Goal: Entertainment & Leisure: Browse casually

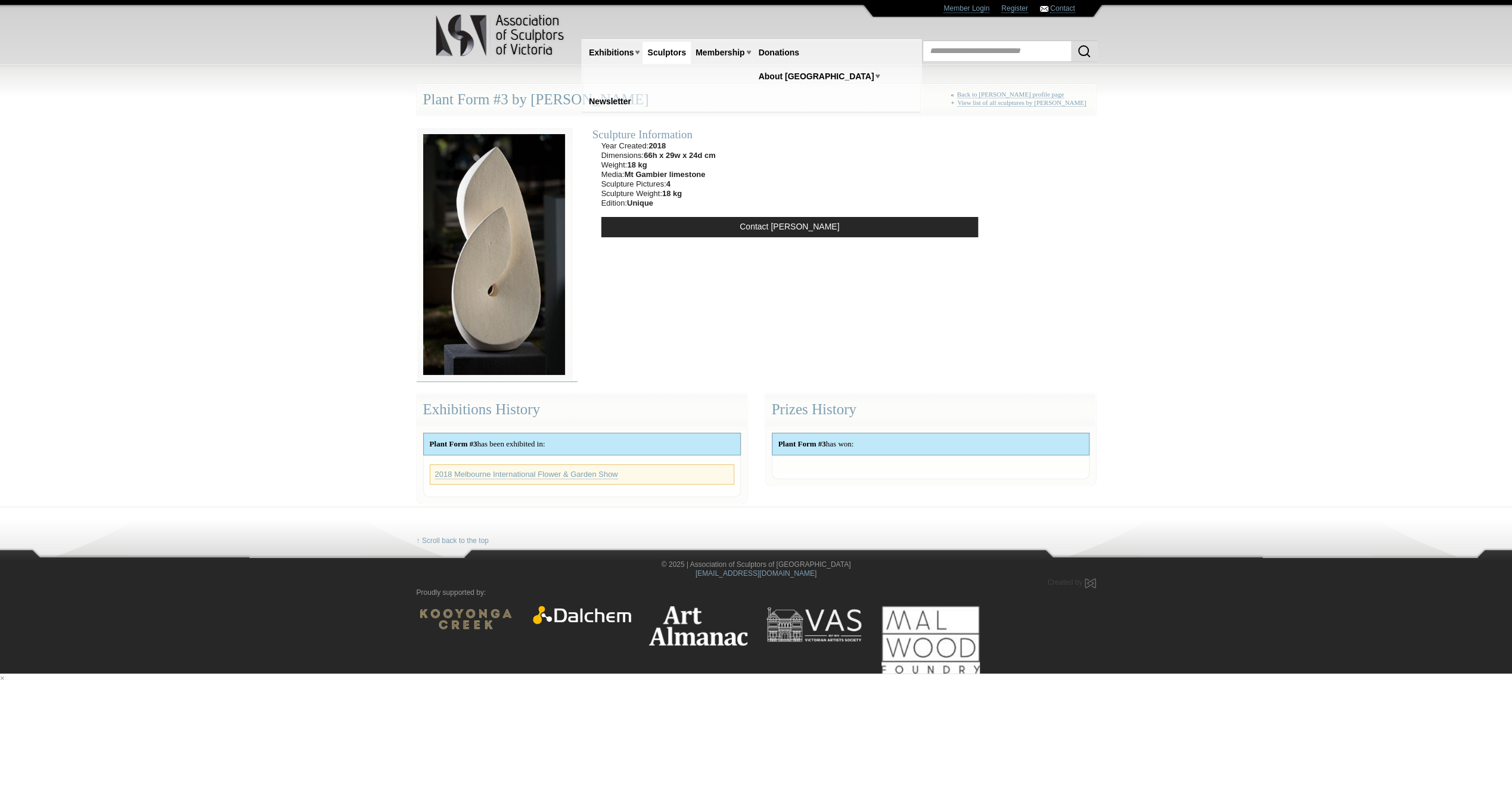
click at [516, 239] on img at bounding box center [494, 254] width 155 height 254
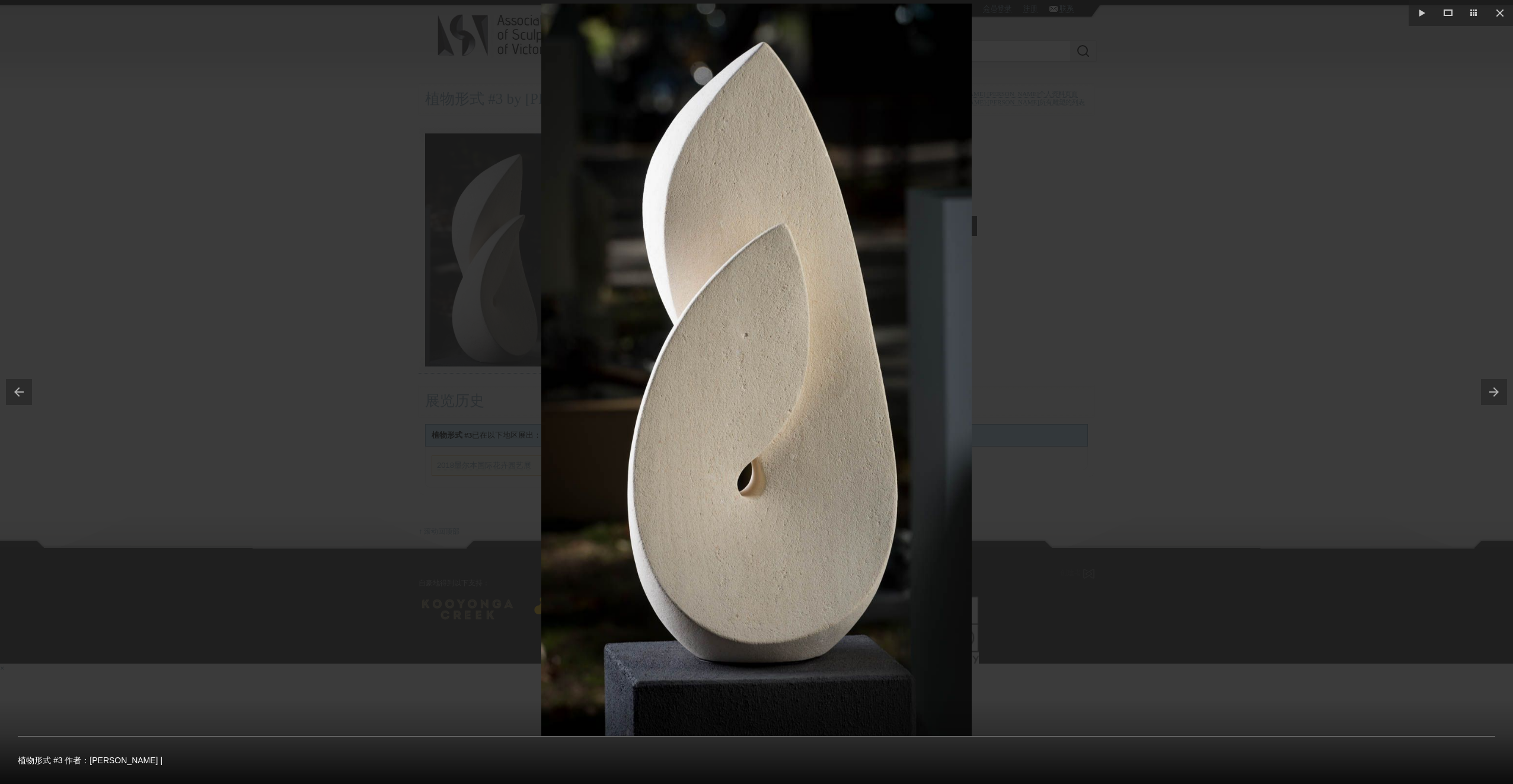
drag, startPoint x: 772, startPoint y: 240, endPoint x: 773, endPoint y: 229, distance: 11.0
click at [773, 229] on img at bounding box center [756, 370] width 430 height 732
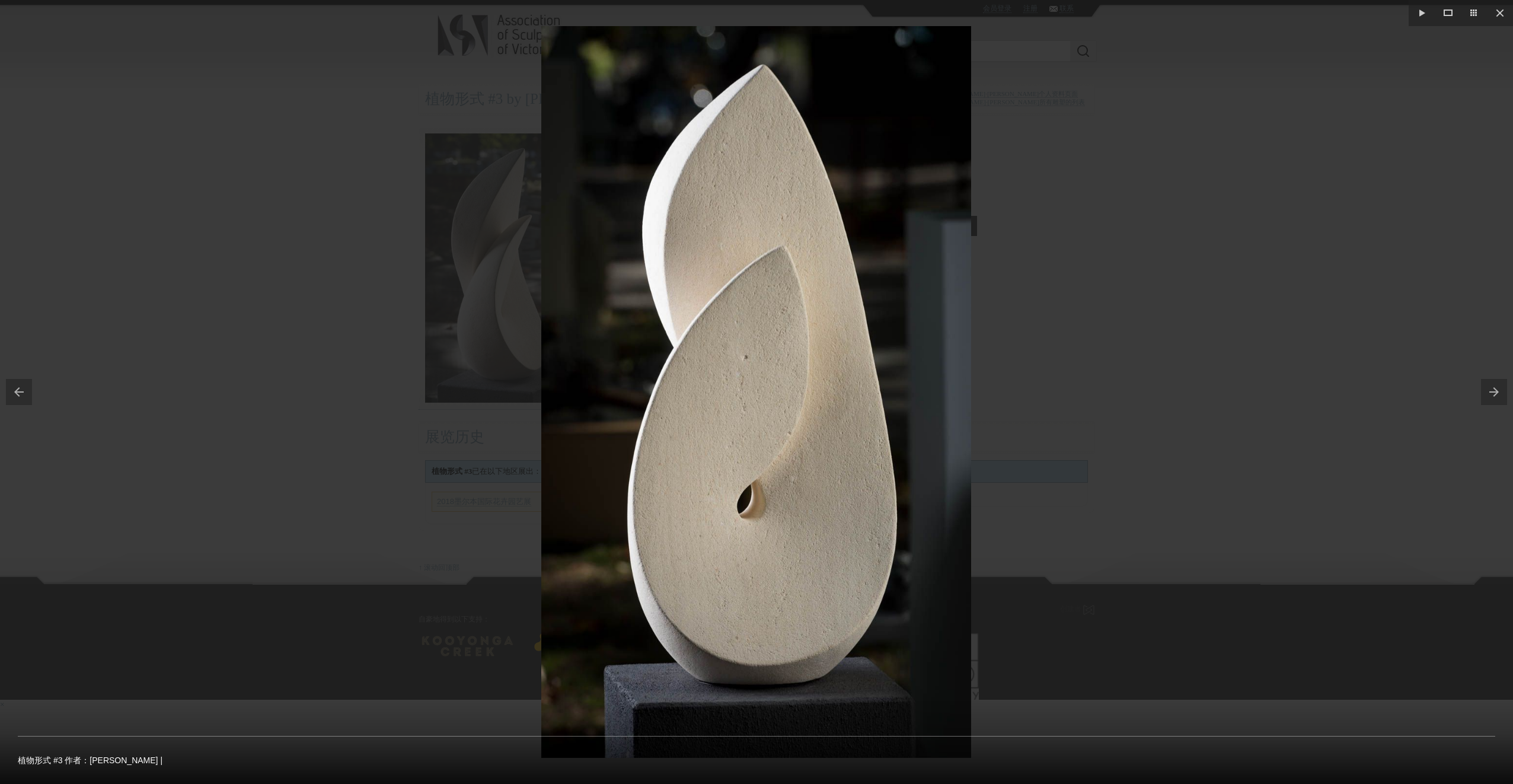
click at [1110, 206] on div at bounding box center [756, 392] width 1513 height 784
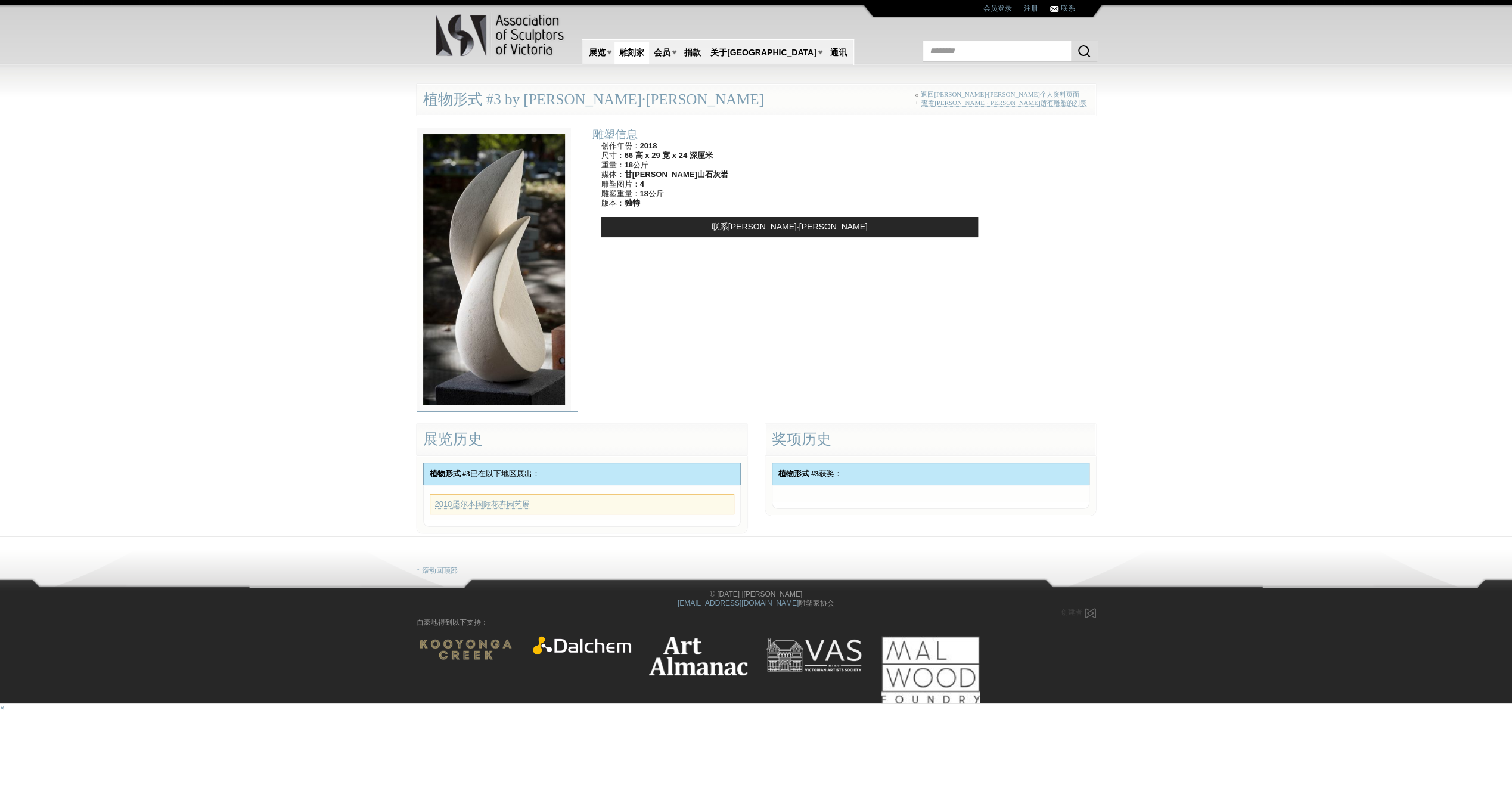
click at [527, 306] on img at bounding box center [494, 269] width 155 height 284
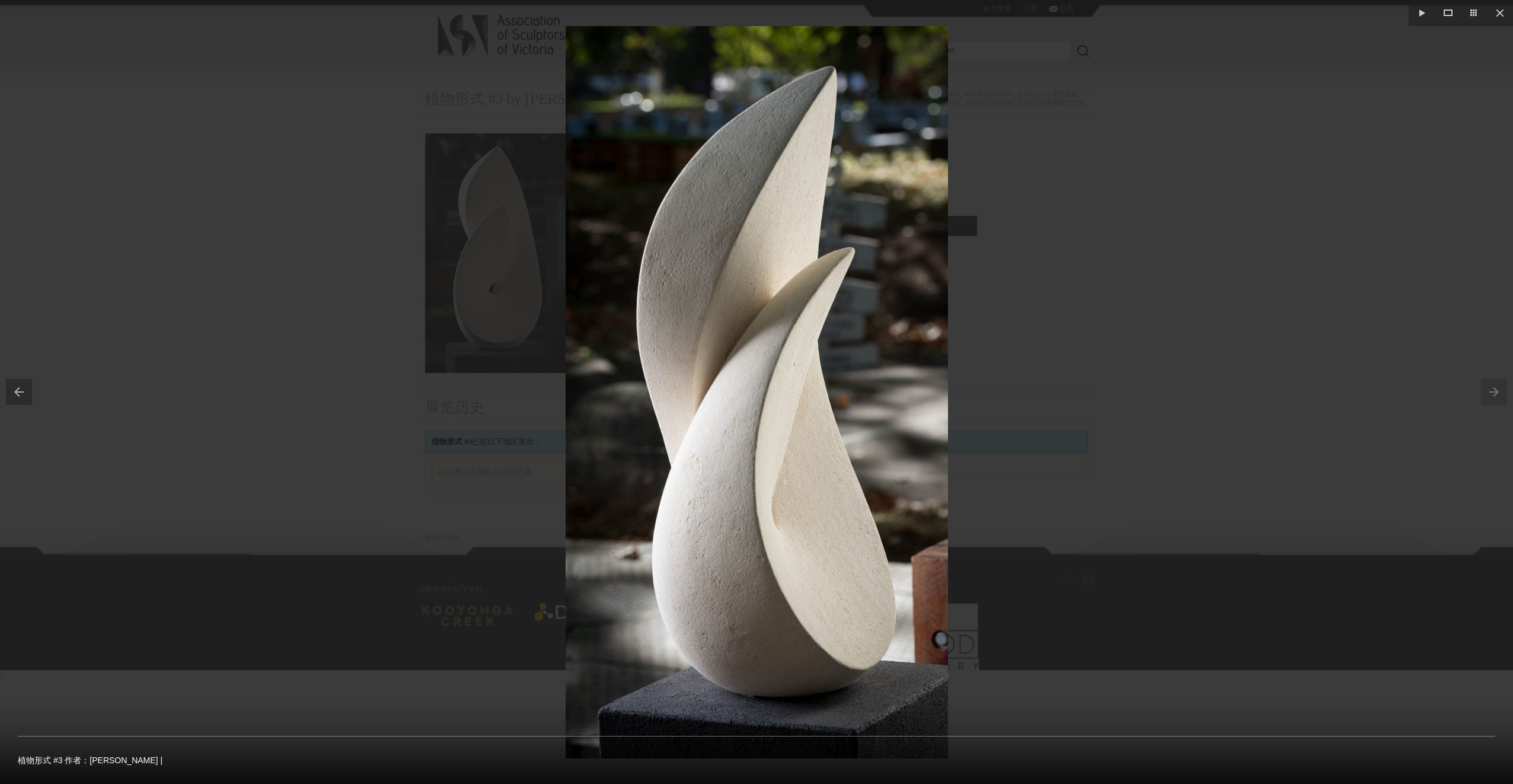
click at [850, 709] on img at bounding box center [757, 392] width 382 height 732
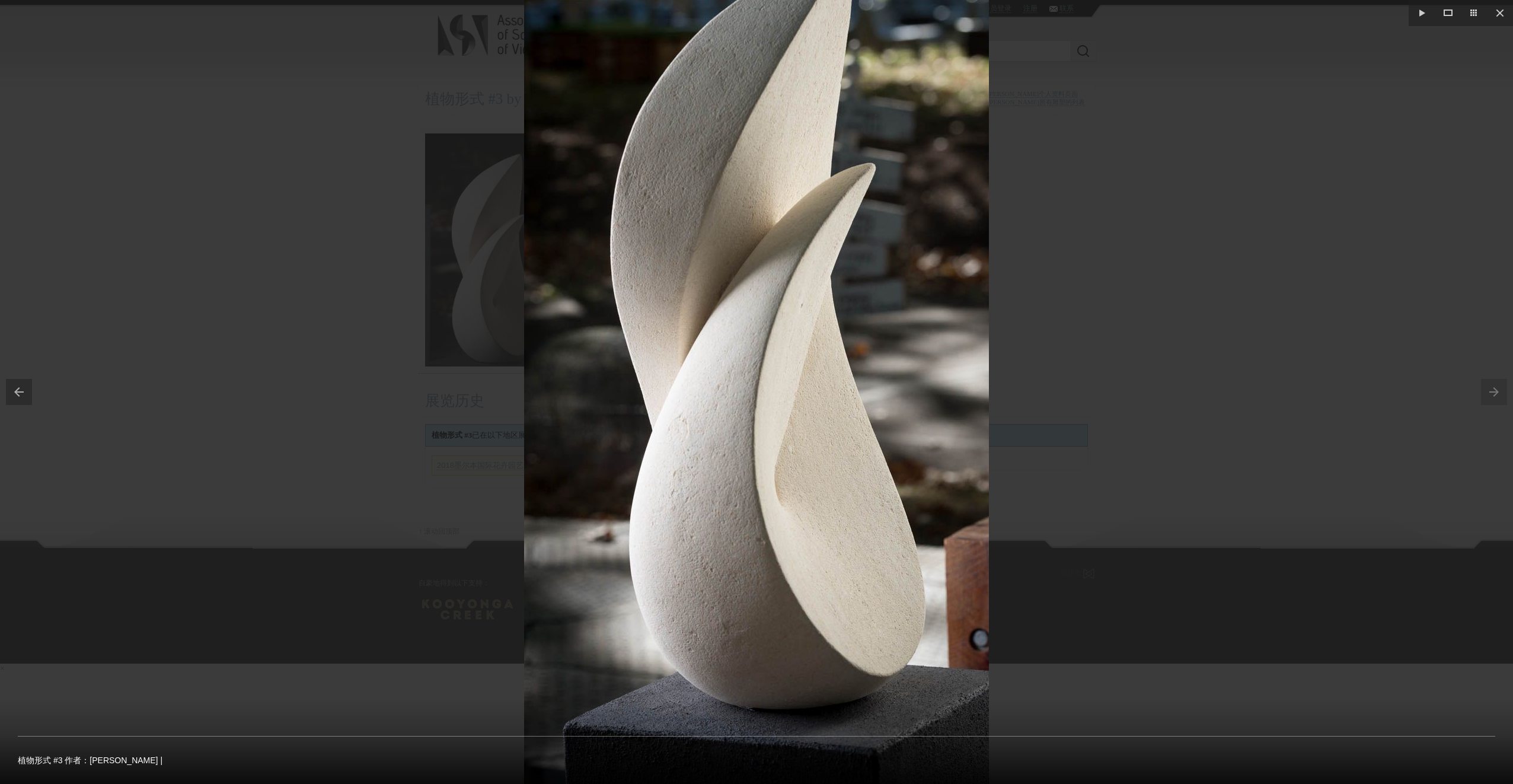
click at [839, 663] on img at bounding box center [756, 339] width 465 height 889
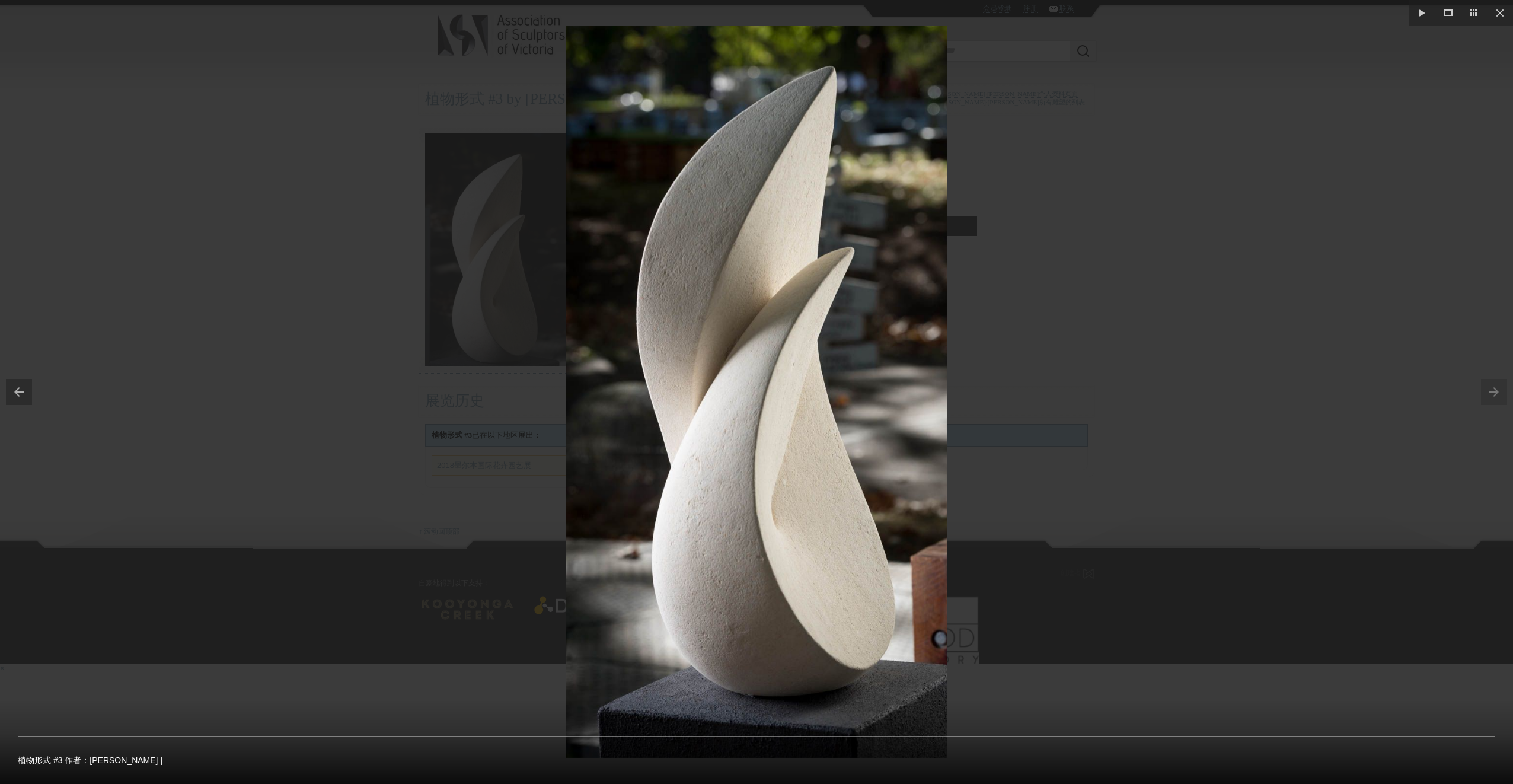
click at [1262, 223] on div at bounding box center [756, 392] width 1513 height 784
